Goal: Task Accomplishment & Management: Manage account settings

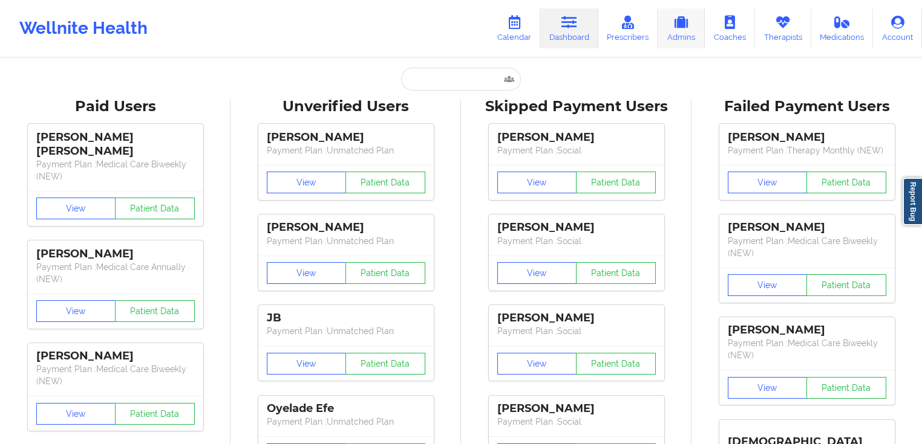
click at [694, 28] on link "Admins" at bounding box center [680, 28] width 47 height 40
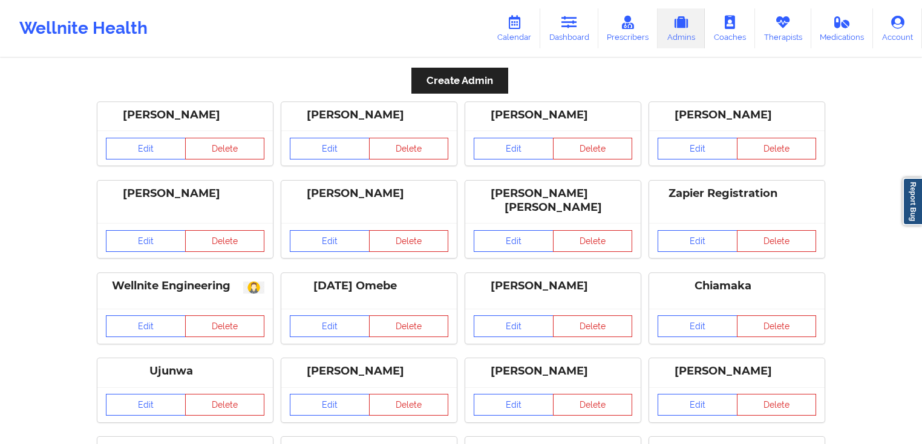
scroll to position [477, 0]
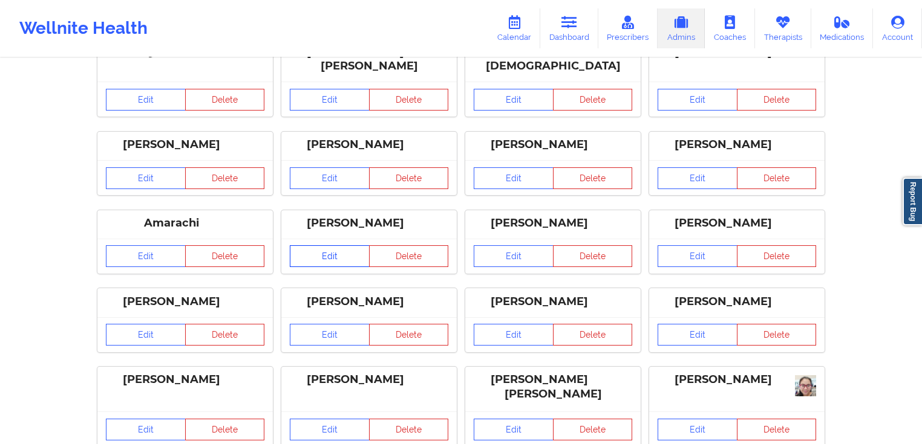
click at [334, 246] on link "Edit" at bounding box center [330, 257] width 80 height 22
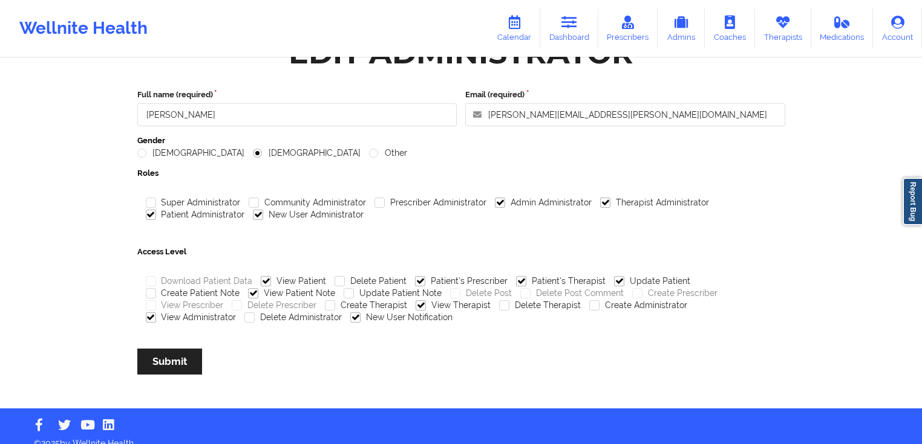
scroll to position [51, 0]
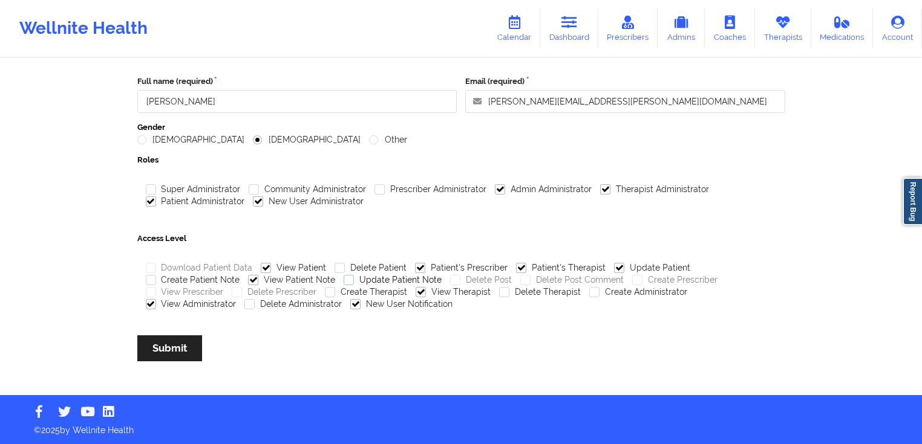
click at [385, 276] on label "Update Patient Note" at bounding box center [392, 280] width 98 height 10
click at [354, 276] on input "Update Patient Note" at bounding box center [348, 280] width 10 height 10
checkbox input "true"
click at [221, 279] on label "Create Patient Note" at bounding box center [193, 280] width 94 height 10
click at [156, 279] on input "Create Patient Note" at bounding box center [151, 280] width 10 height 10
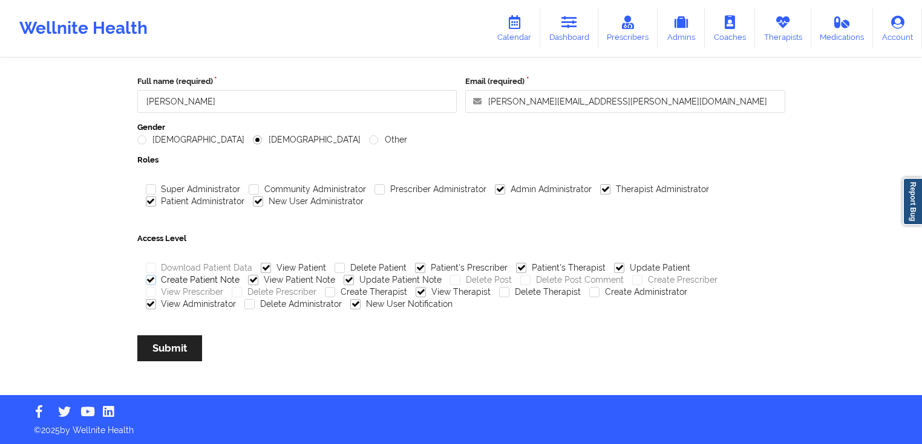
checkbox input "true"
click at [213, 291] on label "View Prescriber" at bounding box center [185, 292] width 78 height 10
drag, startPoint x: 319, startPoint y: 186, endPoint x: 413, endPoint y: 190, distance: 94.4
click at [319, 186] on label "Community Administrator" at bounding box center [307, 189] width 117 height 10
click at [259, 186] on input "Community Administrator" at bounding box center [254, 189] width 10 height 10
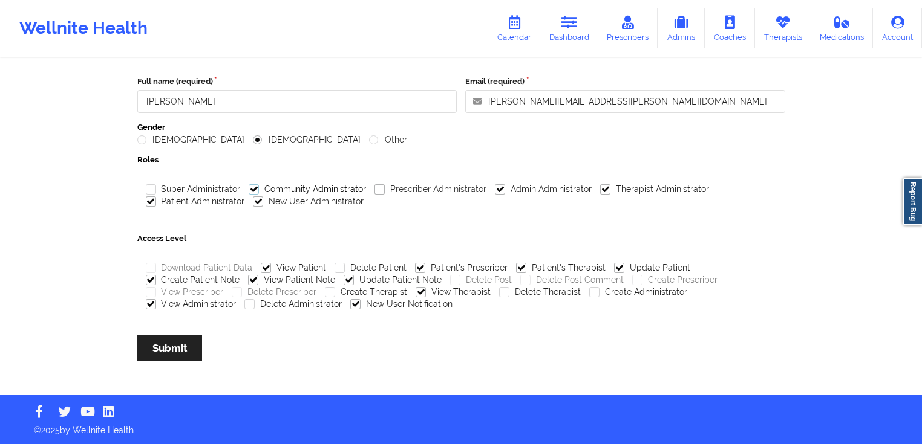
checkbox input "true"
click at [417, 190] on label "Prescriber Administrator" at bounding box center [430, 189] width 112 height 10
click at [385, 190] on input "Prescriber Administrator" at bounding box center [379, 189] width 10 height 10
checkbox input "true"
click at [191, 288] on label "View Prescriber" at bounding box center [185, 292] width 78 height 10
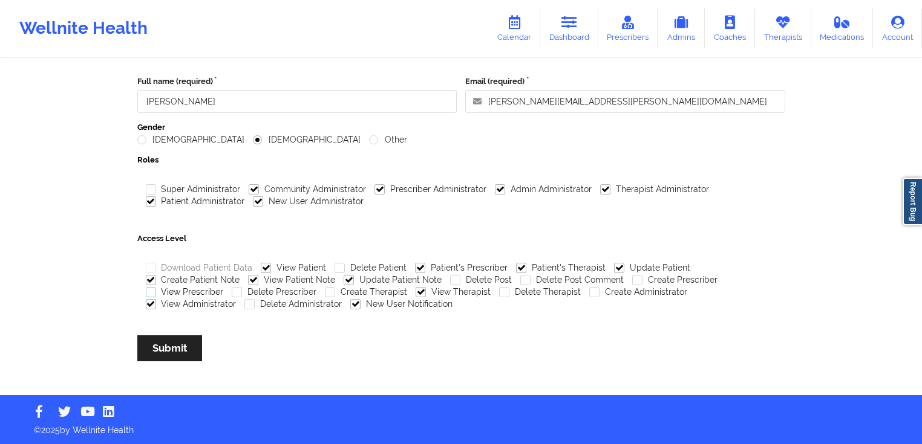
click at [156, 288] on input "View Prescriber" at bounding box center [151, 292] width 10 height 10
checkbox input "true"
click at [180, 336] on button "Submit" at bounding box center [169, 349] width 65 height 26
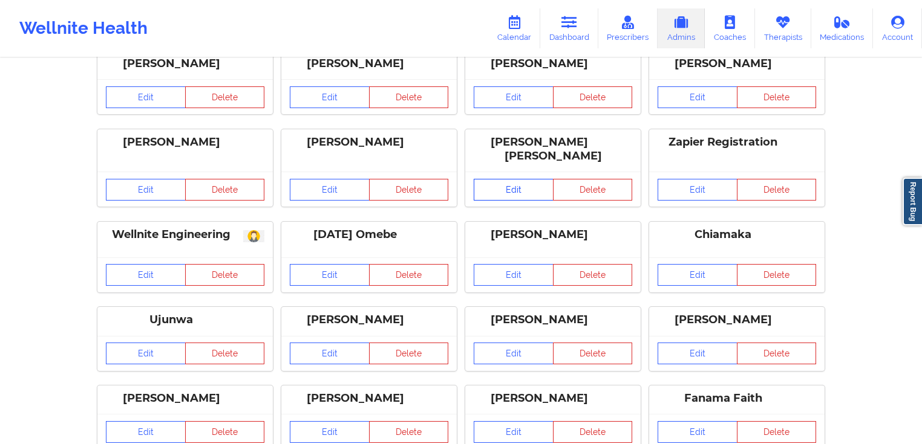
scroll to position [477, 0]
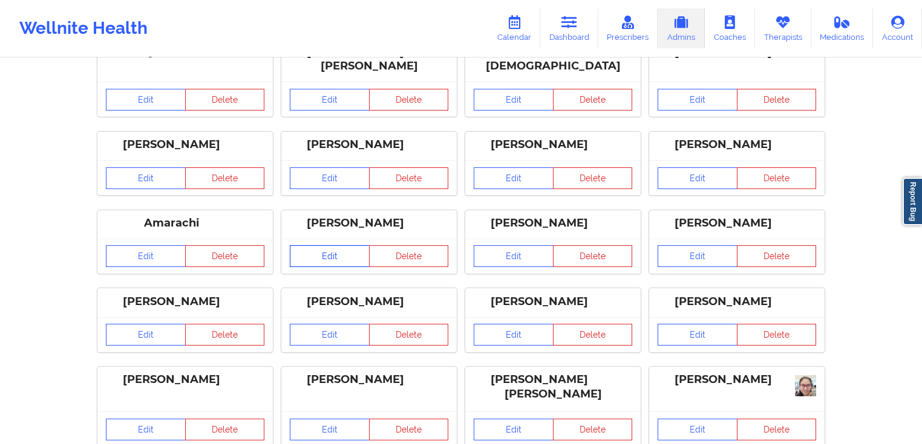
click at [339, 249] on link "Edit" at bounding box center [330, 257] width 80 height 22
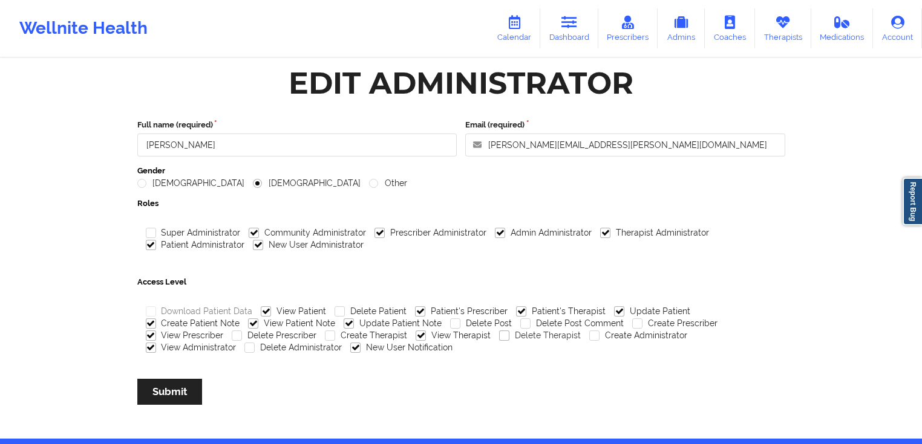
scroll to position [51, 0]
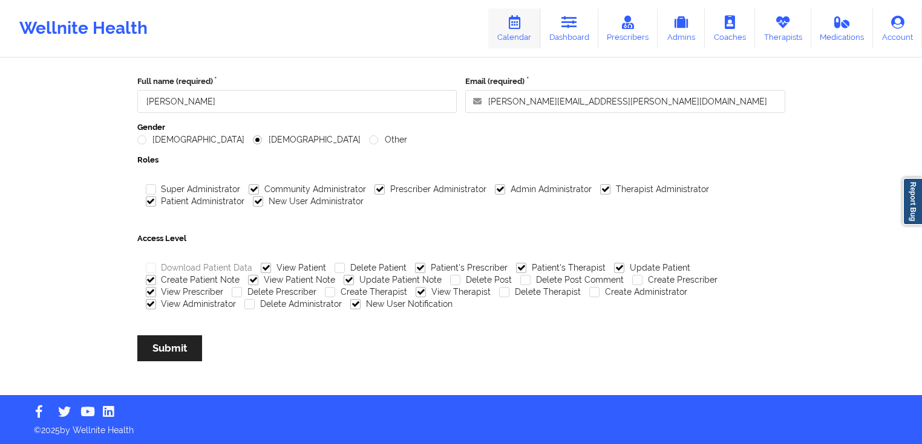
click at [533, 25] on link "Calendar" at bounding box center [514, 28] width 52 height 40
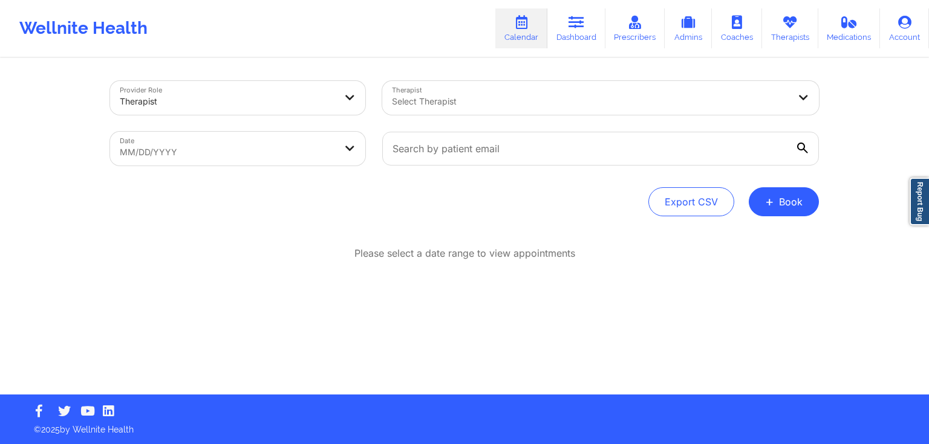
click at [296, 111] on div "Therapist" at bounding box center [227, 101] width 215 height 27
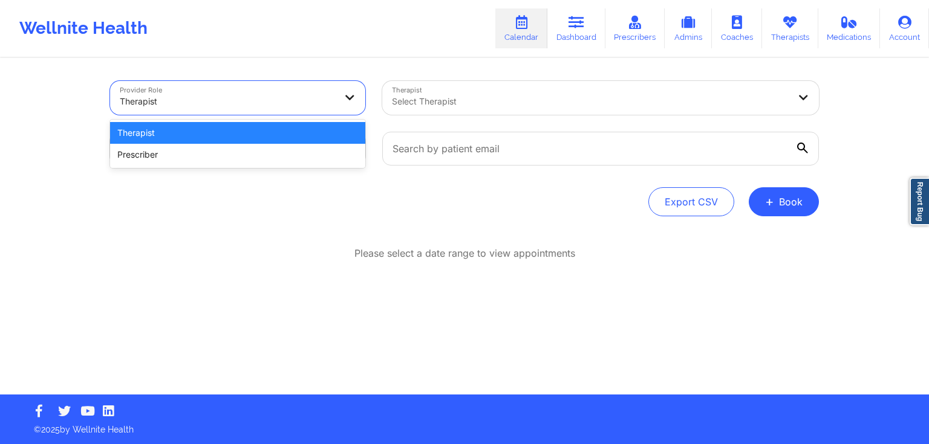
drag, startPoint x: 336, startPoint y: 104, endPoint x: 420, endPoint y: 102, distance: 83.5
click at [337, 104] on div at bounding box center [350, 98] width 29 height 34
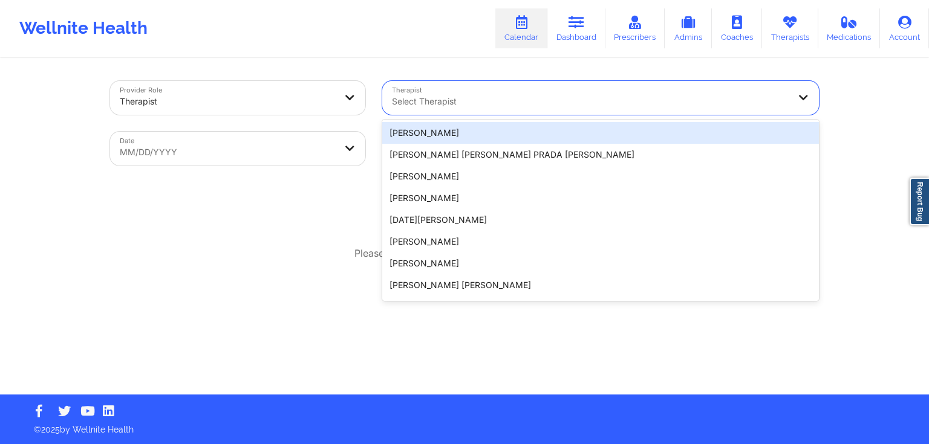
click at [420, 102] on div at bounding box center [590, 101] width 397 height 15
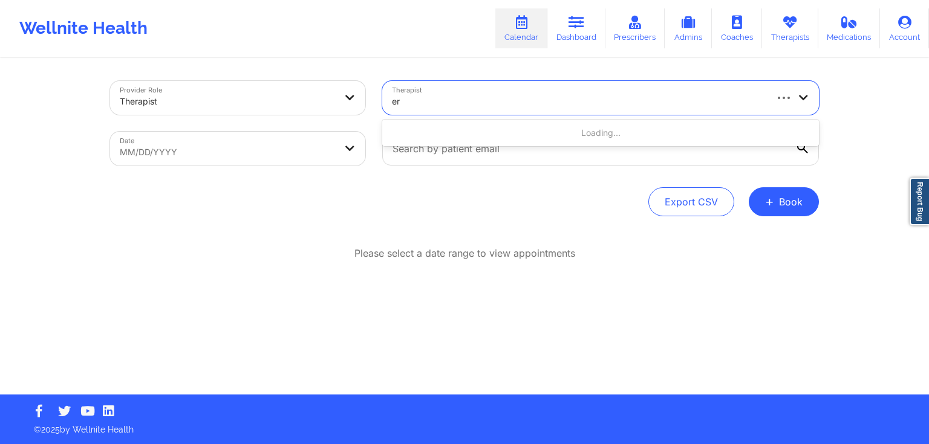
type input "e"
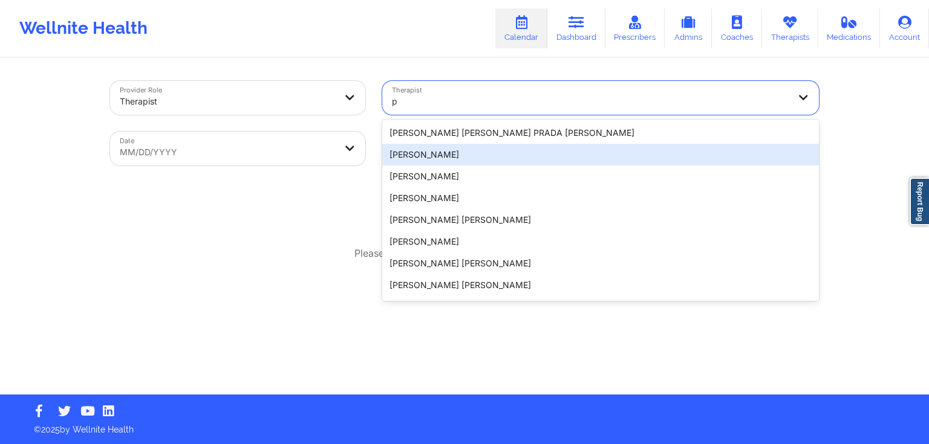
type input "p"
click at [248, 152] on body "Wellnite Health Calendar Dashboard Prescribers Admins Coaches Therapists Medica…" at bounding box center [464, 222] width 929 height 444
select select "2025-8"
select select "2025-9"
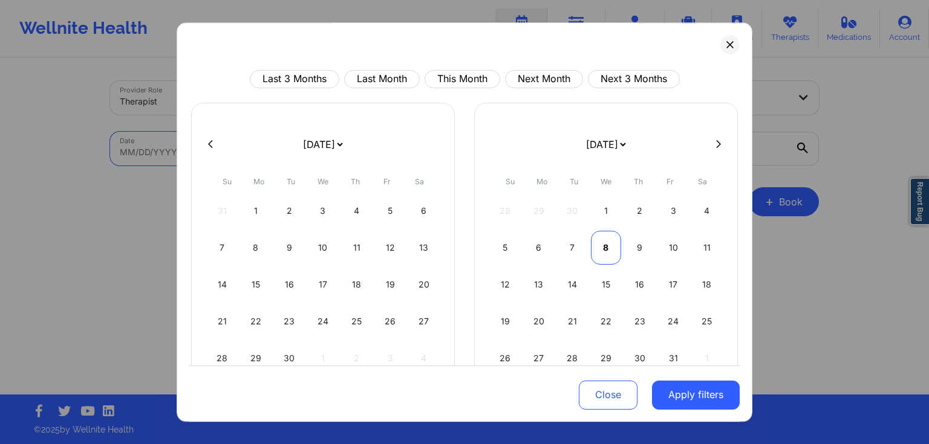
click at [608, 249] on div "8" at bounding box center [606, 248] width 31 height 34
select select "2025-9"
select select "2025-10"
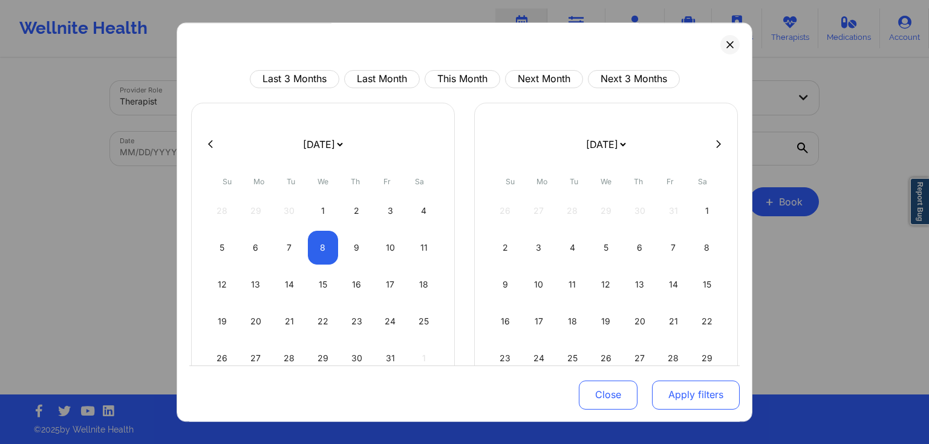
select select "2025-9"
select select "2025-10"
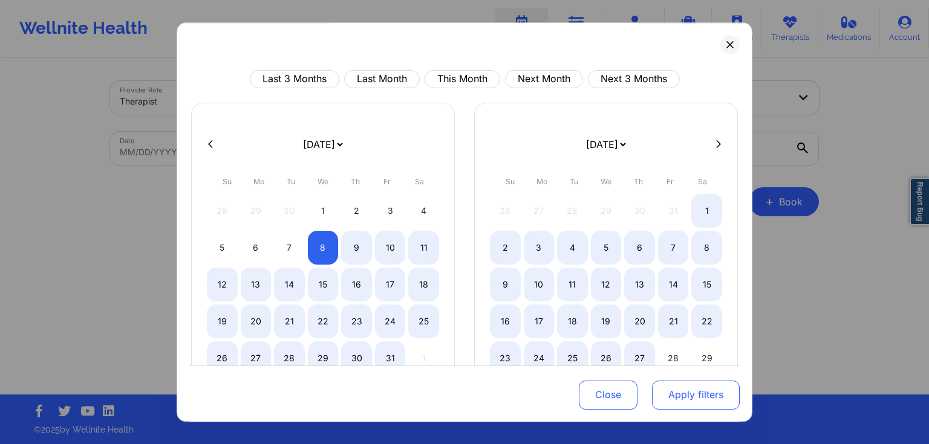
click at [668, 394] on button "Apply filters" at bounding box center [696, 394] width 88 height 29
select select "2025-9"
select select "2025-10"
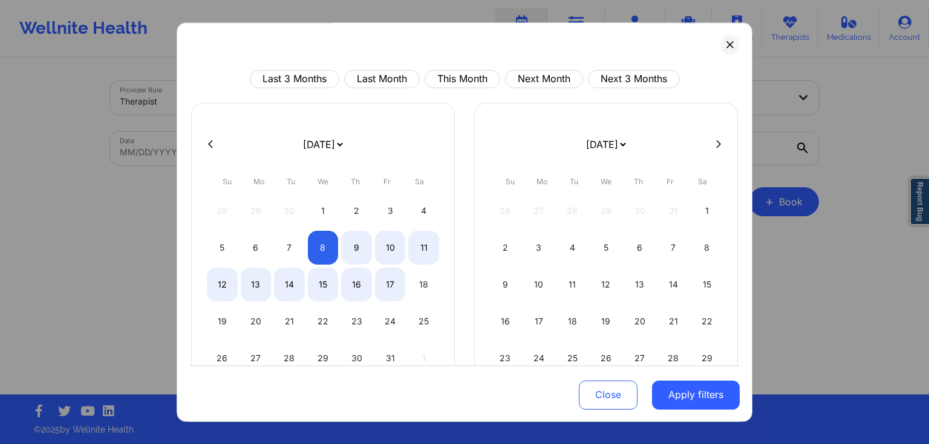
click at [370, 254] on div "5 6 7 8 9 10 11" at bounding box center [323, 248] width 232 height 34
click at [364, 251] on div "9" at bounding box center [356, 248] width 31 height 34
select select "2025-9"
select select "2025-10"
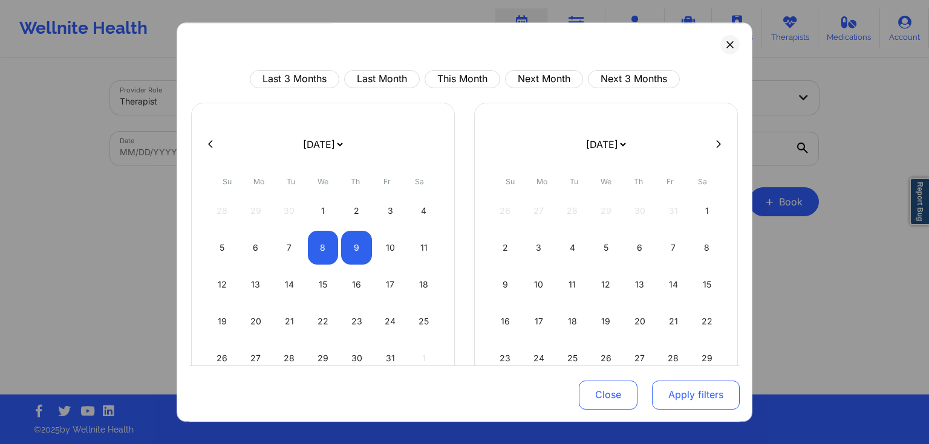
click at [683, 406] on button "Apply filters" at bounding box center [696, 394] width 88 height 29
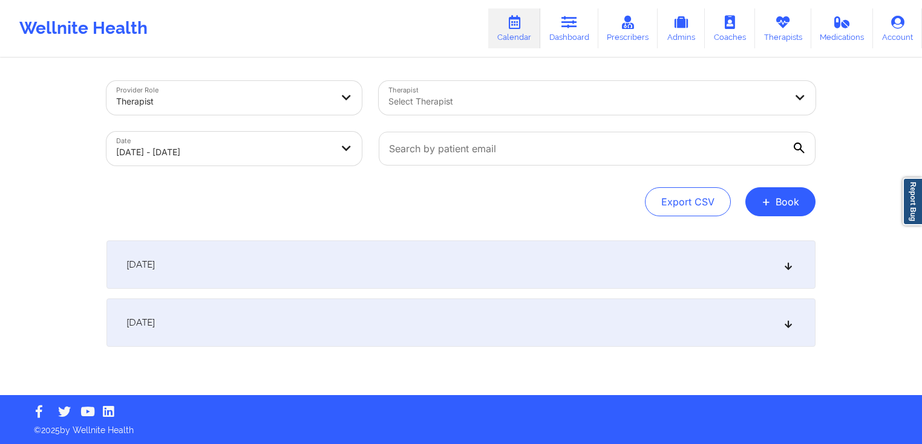
click at [501, 103] on div at bounding box center [586, 101] width 397 height 15
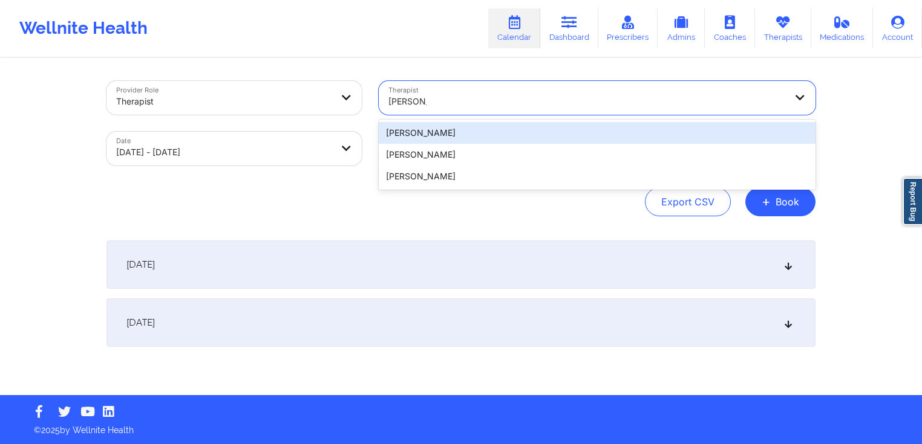
type input "[PERSON_NAME]"
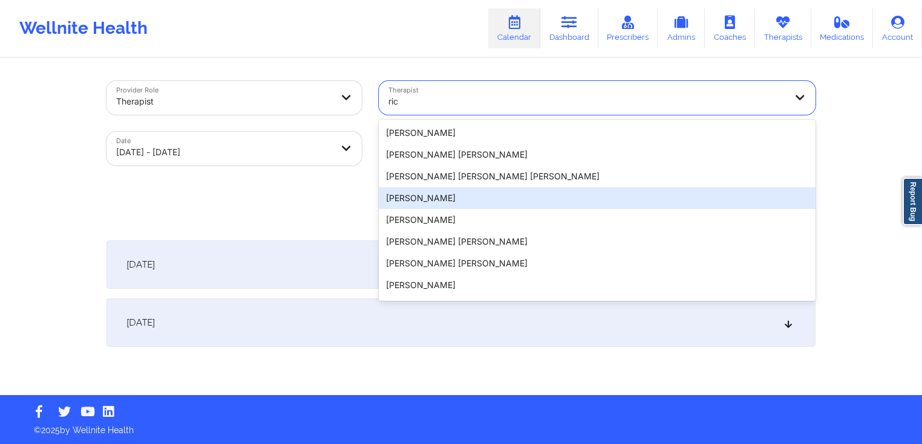
type input "ric"
click at [268, 256] on div "[DATE]" at bounding box center [460, 265] width 709 height 48
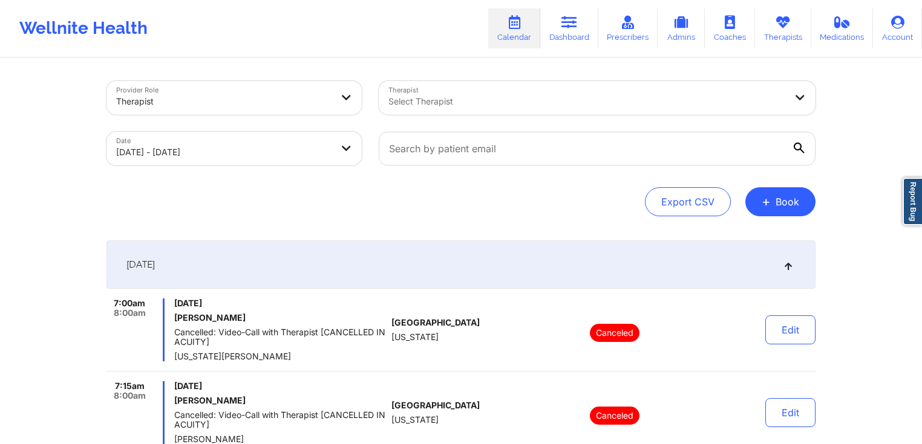
click at [518, 91] on div "Select Therapist" at bounding box center [583, 98] width 408 height 34
type input "[PERSON_NAME]"
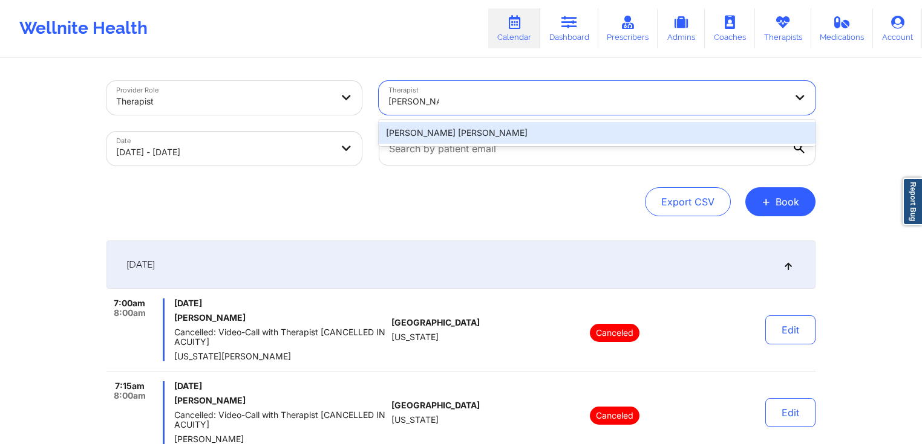
click at [512, 129] on div "[PERSON_NAME] [PERSON_NAME]" at bounding box center [597, 133] width 437 height 22
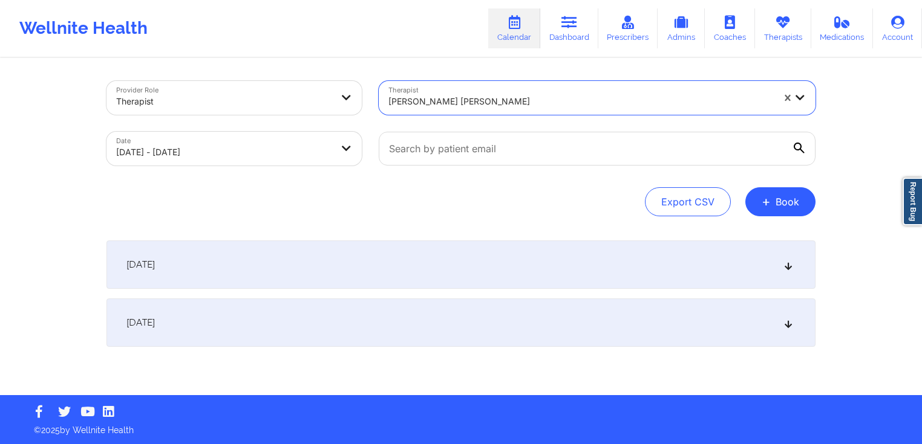
click at [383, 256] on div "[DATE]" at bounding box center [460, 265] width 709 height 48
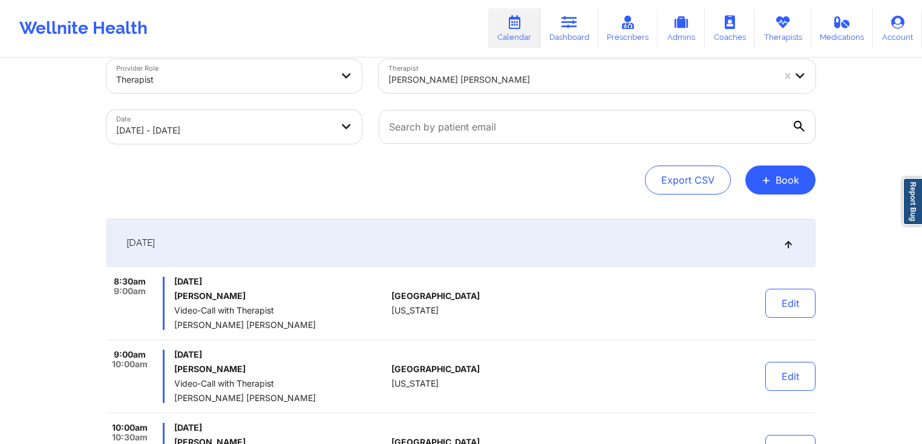
scroll to position [1, 0]
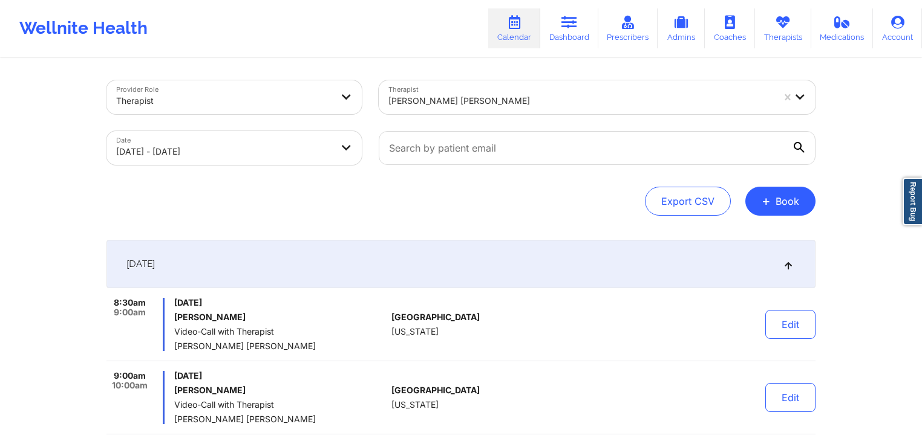
click at [301, 157] on body "Wellnite Health Calendar Dashboard Prescribers Admins Coaches Therapists Medica…" at bounding box center [461, 221] width 922 height 444
select select "2025-9"
select select "2025-10"
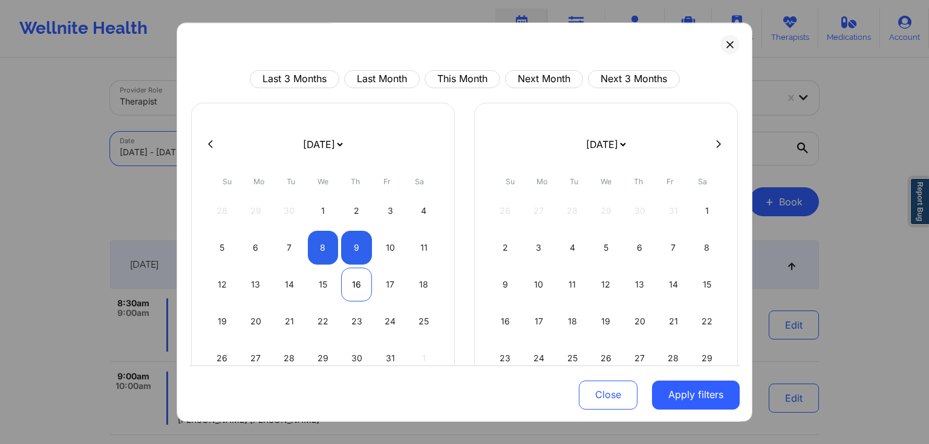
click at [347, 270] on div "16" at bounding box center [356, 285] width 31 height 34
select select "2025-9"
select select "2025-10"
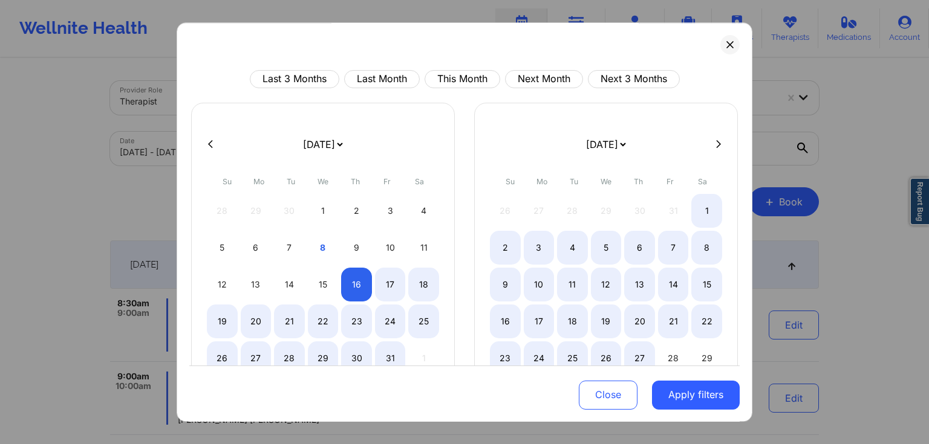
select select "2025-9"
select select "2025-10"
select select "2025-9"
select select "2025-10"
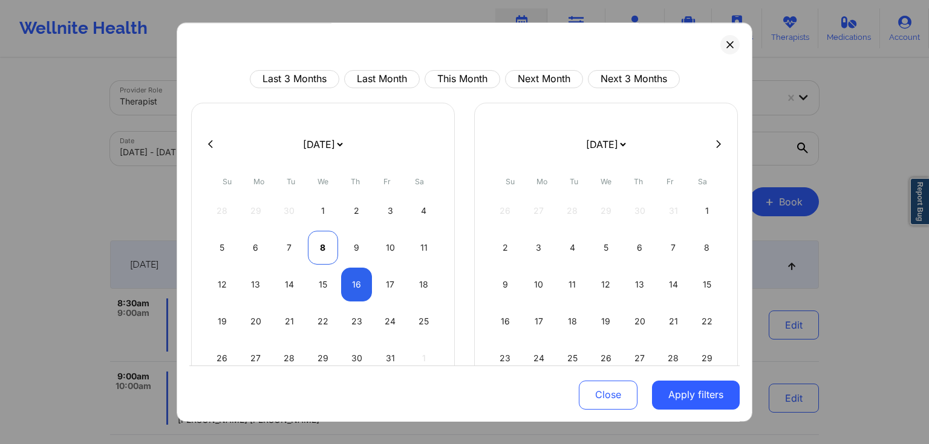
click at [329, 254] on div "8" at bounding box center [323, 248] width 31 height 34
select select "2025-9"
select select "2025-10"
select select "2025-9"
select select "2025-10"
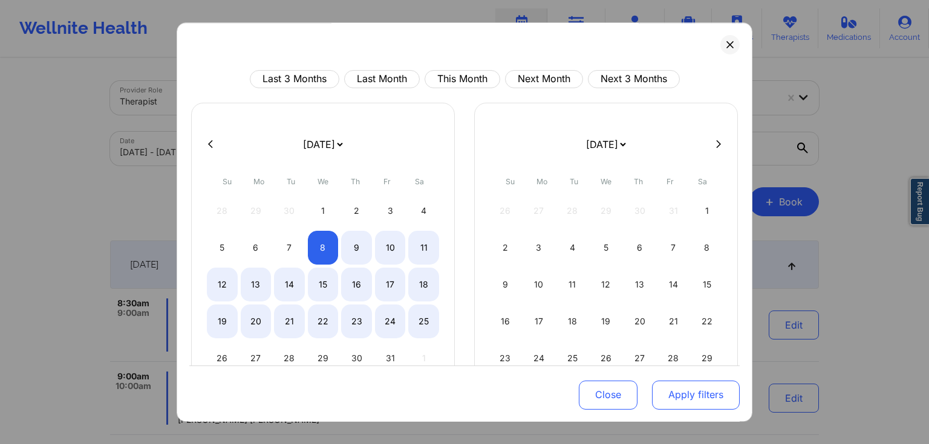
select select "2025-9"
select select "2025-10"
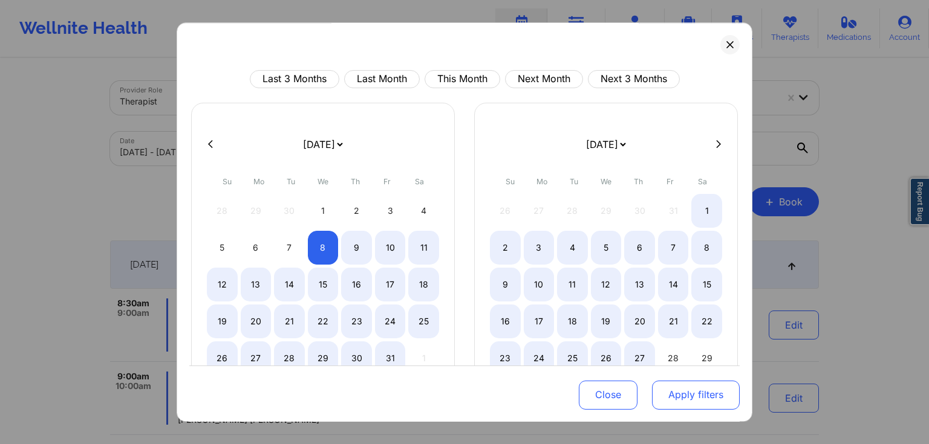
click at [704, 388] on button "Apply filters" at bounding box center [696, 394] width 88 height 29
click at [698, 396] on button "Apply filters" at bounding box center [696, 394] width 88 height 29
click at [697, 393] on button "Apply filters" at bounding box center [696, 394] width 88 height 29
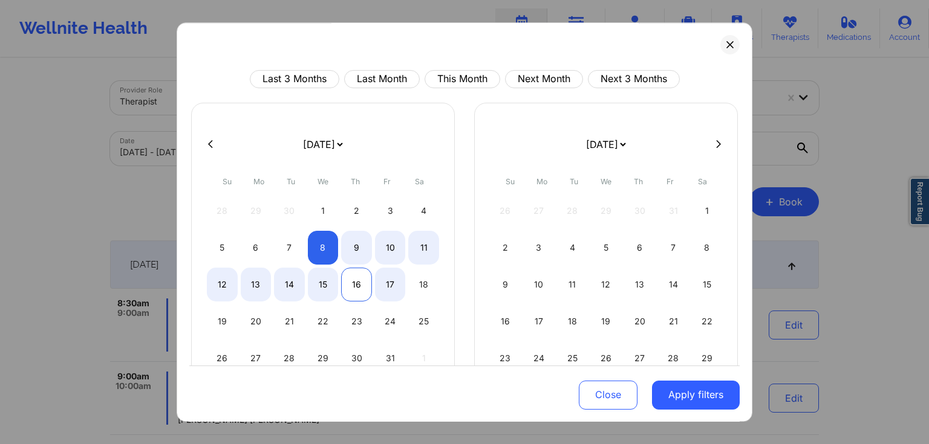
click at [363, 288] on div "16" at bounding box center [356, 285] width 31 height 34
select select "2025-9"
select select "2025-10"
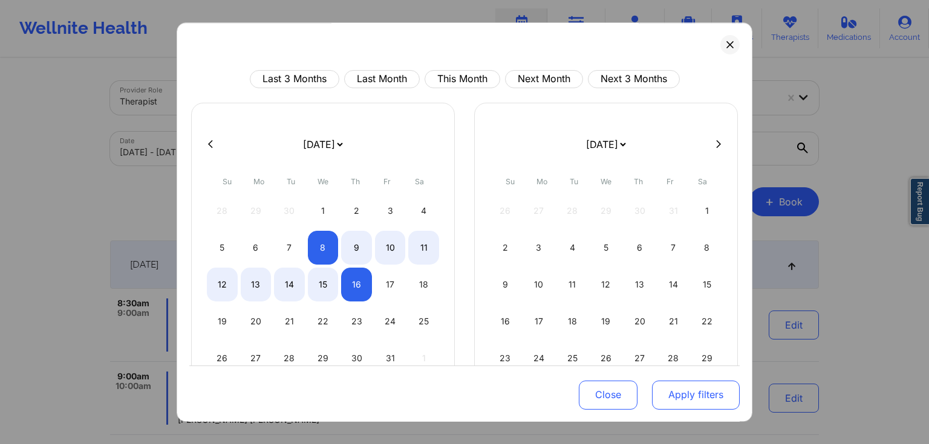
click at [694, 388] on button "Apply filters" at bounding box center [696, 394] width 88 height 29
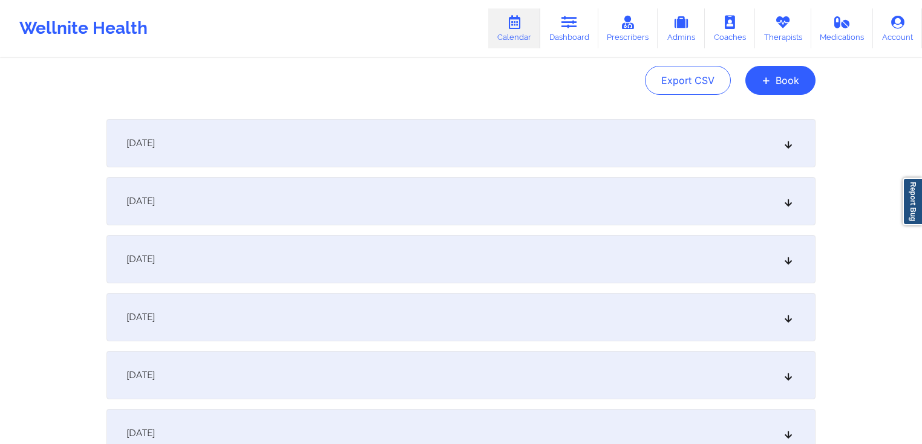
scroll to position [339, 0]
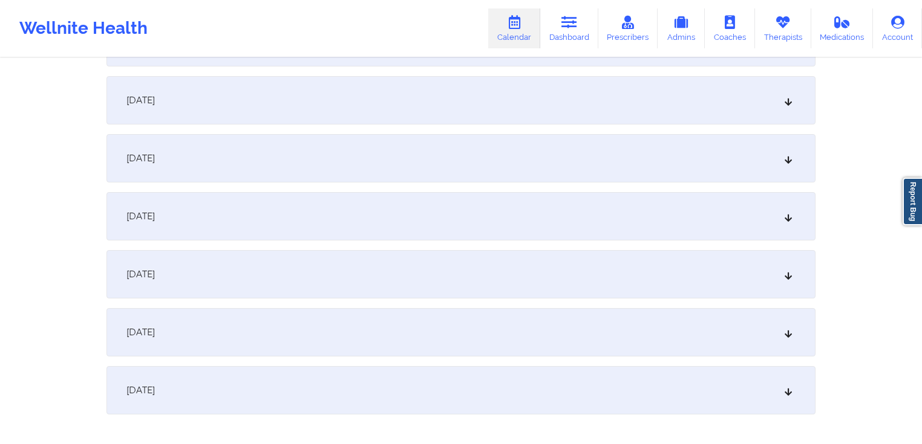
click at [294, 383] on div "[DATE]" at bounding box center [460, 390] width 709 height 48
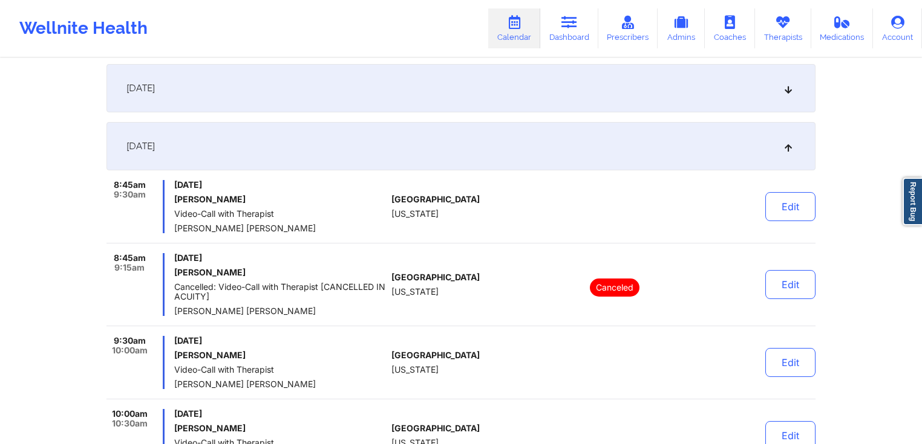
click at [359, 225] on span "[PERSON_NAME] [PERSON_NAME]" at bounding box center [280, 229] width 212 height 10
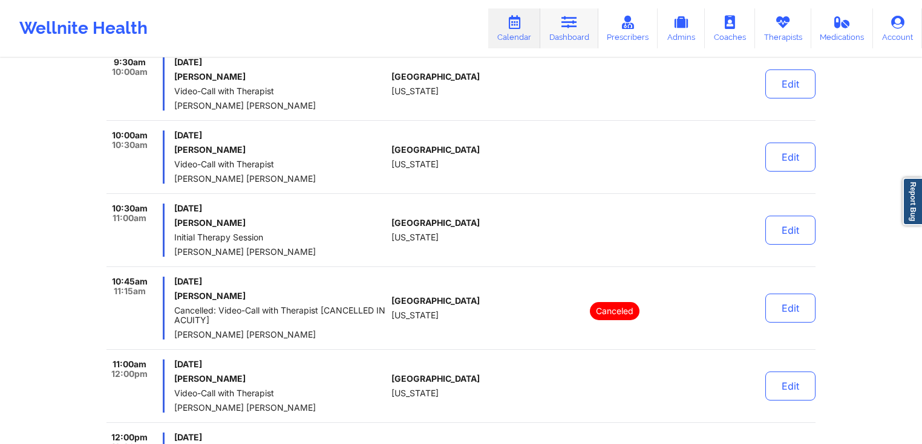
click at [549, 22] on link "Dashboard" at bounding box center [569, 28] width 58 height 40
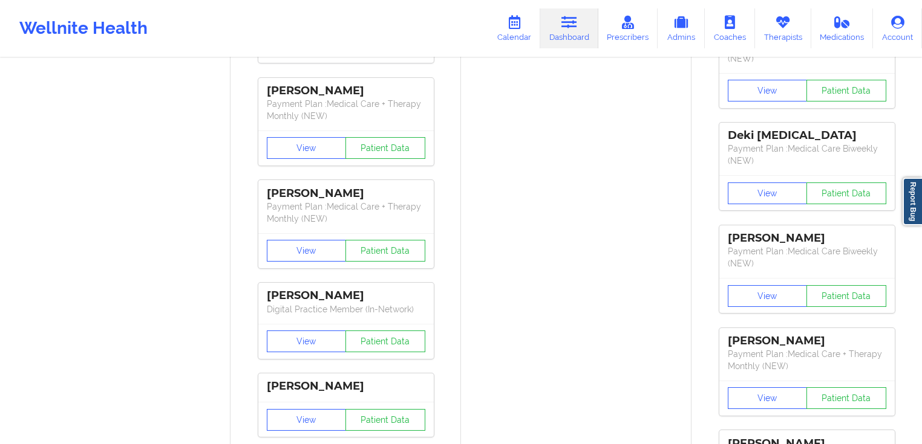
click at [566, 25] on icon at bounding box center [569, 22] width 16 height 13
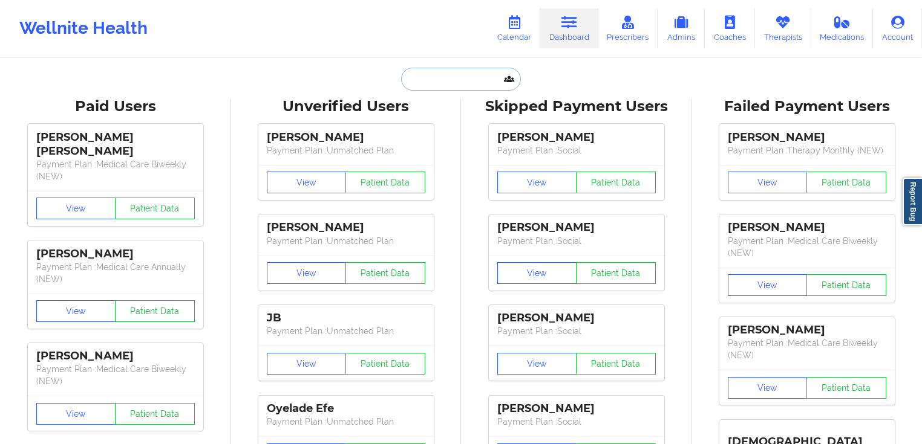
click at [417, 89] on input "text" at bounding box center [461, 79] width 120 height 23
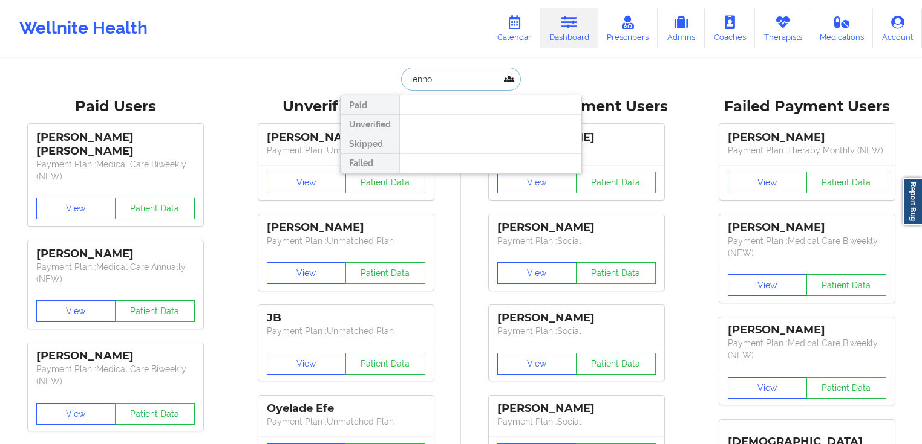
type input "[PERSON_NAME]"
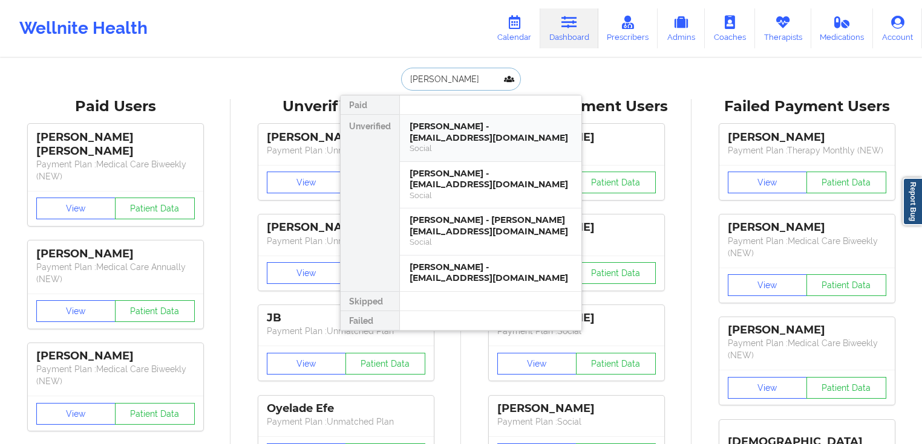
click at [457, 130] on div "[PERSON_NAME] - [EMAIL_ADDRESS][DOMAIN_NAME]" at bounding box center [490, 132] width 162 height 22
